Goal: Task Accomplishment & Management: Use online tool/utility

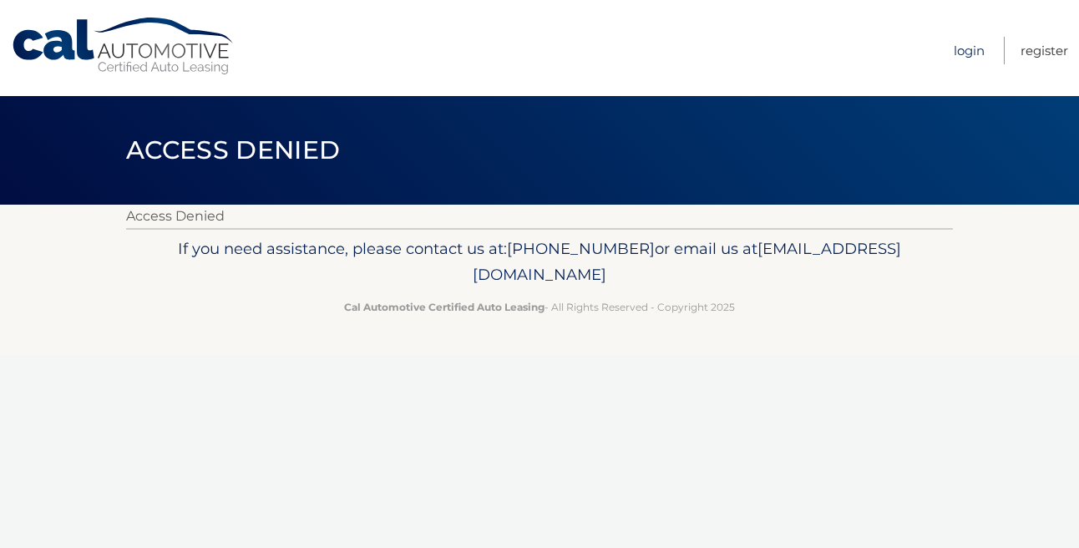
click at [955, 48] on link "Login" at bounding box center [969, 51] width 31 height 28
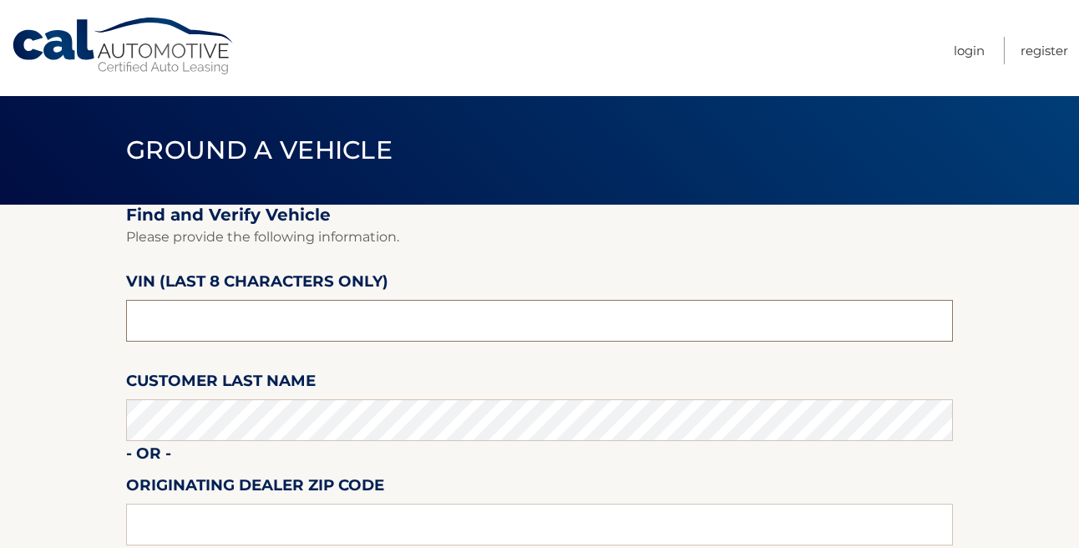
click at [183, 323] on input "text" at bounding box center [539, 321] width 827 height 42
type input "N8622785"
click at [65, 514] on section "Find and Verify Vehicle Please provide the following information. VIN (last 8 c…" at bounding box center [539, 420] width 1079 height 430
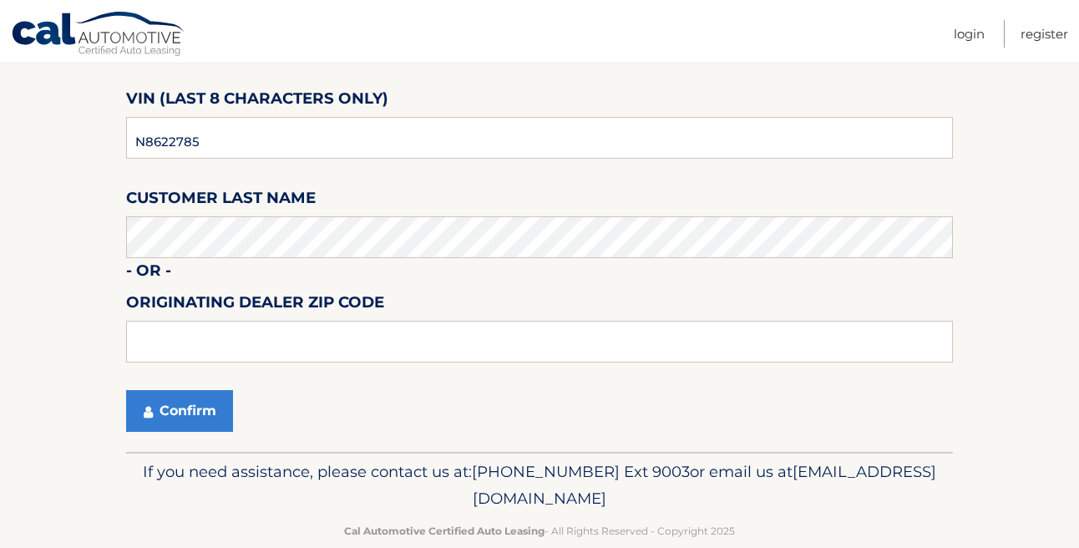
scroll to position [185, 0]
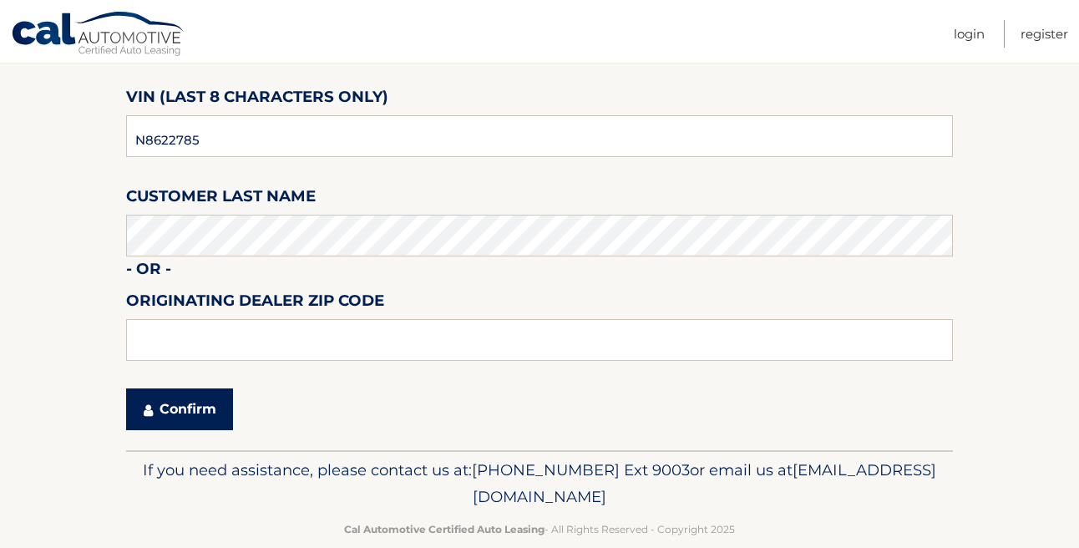
click at [191, 418] on button "Confirm" at bounding box center [179, 409] width 107 height 42
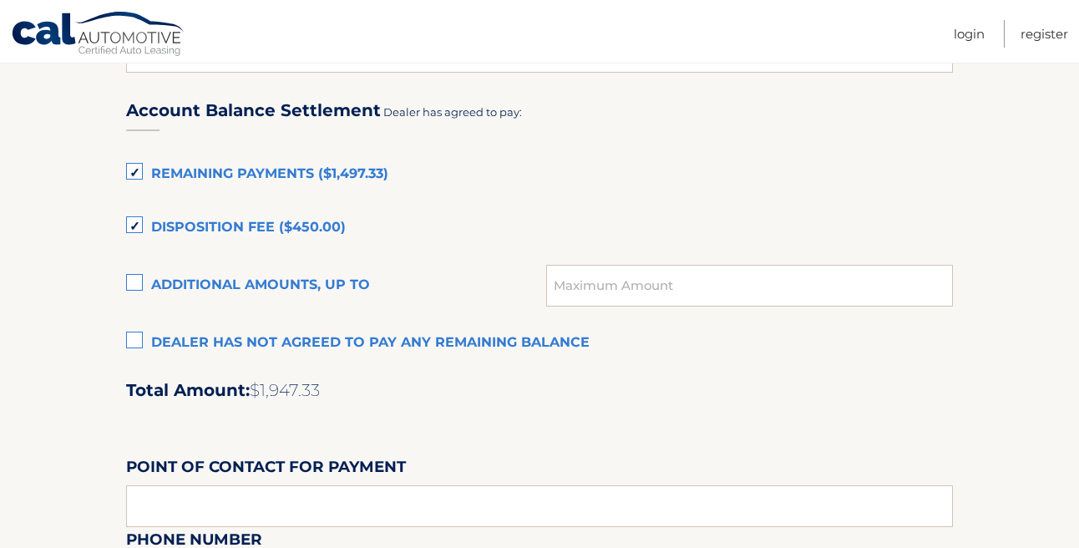
scroll to position [1128, 0]
